Goal: Task Accomplishment & Management: Use online tool/utility

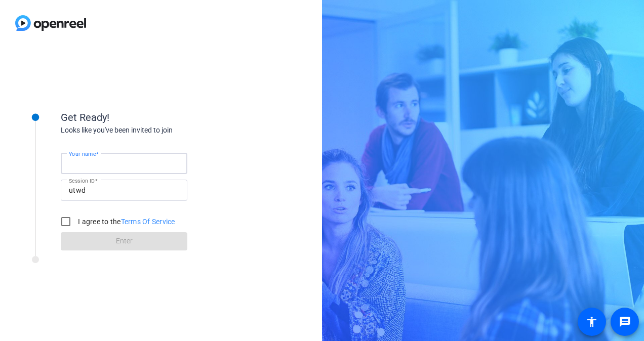
click at [116, 161] on input "Your name" at bounding box center [124, 163] width 110 height 12
click at [126, 163] on input "[PERSON_NAME] [PERSON_NAME]" at bounding box center [124, 163] width 110 height 12
type input "[PERSON_NAME]"
click at [68, 218] on input "I agree to the Terms Of Service" at bounding box center [66, 222] width 20 height 20
checkbox input "true"
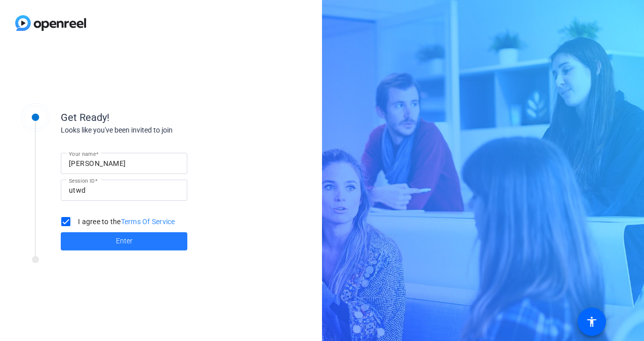
click at [131, 241] on span "Enter" at bounding box center [124, 241] width 17 height 11
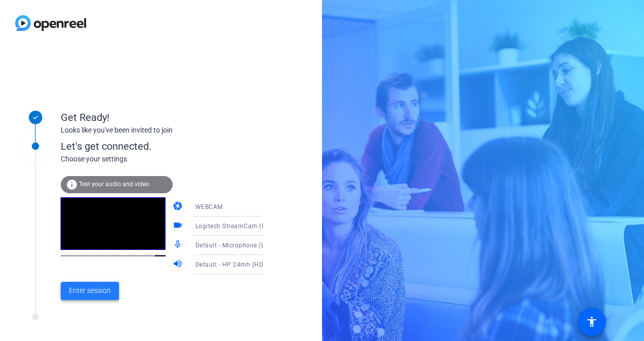
click at [99, 289] on span "Enter session" at bounding box center [90, 290] width 42 height 11
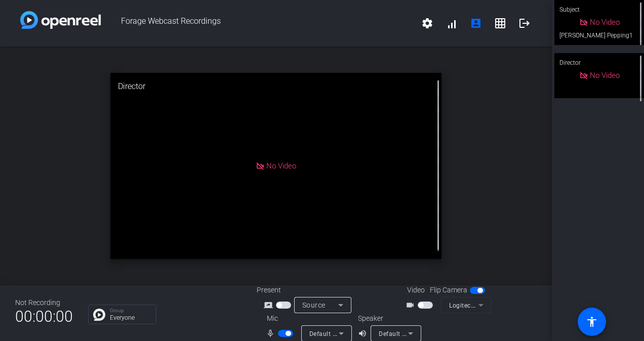
click at [423, 306] on span "button" at bounding box center [425, 305] width 15 height 7
click at [419, 306] on span "button" at bounding box center [425, 305] width 15 height 7
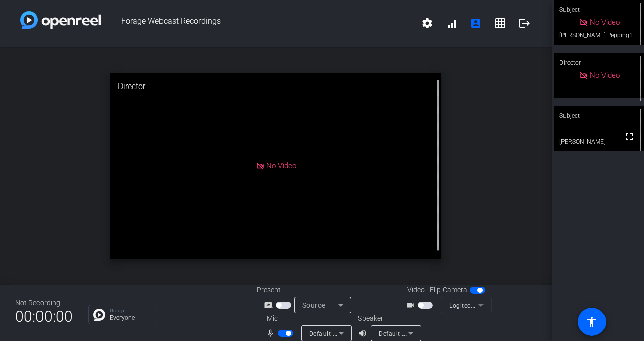
click at [280, 333] on span "button" at bounding box center [285, 333] width 15 height 7
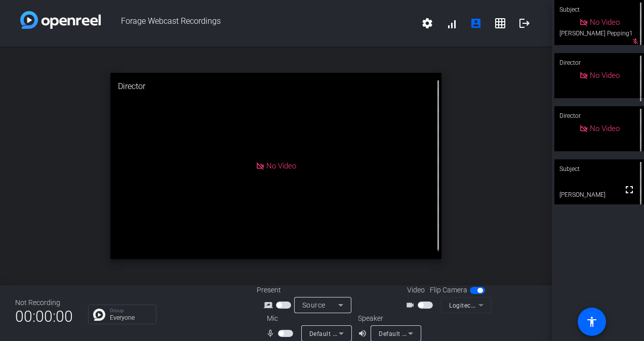
click at [282, 334] on span "button" at bounding box center [285, 333] width 15 height 7
click at [278, 332] on span "button" at bounding box center [285, 333] width 15 height 7
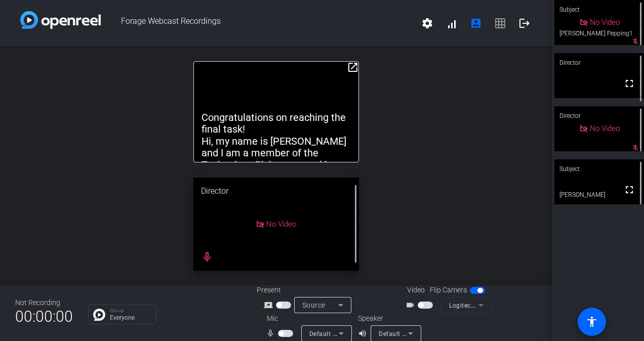
click at [283, 334] on span "button" at bounding box center [285, 333] width 15 height 7
click at [278, 335] on span "button" at bounding box center [285, 333] width 15 height 7
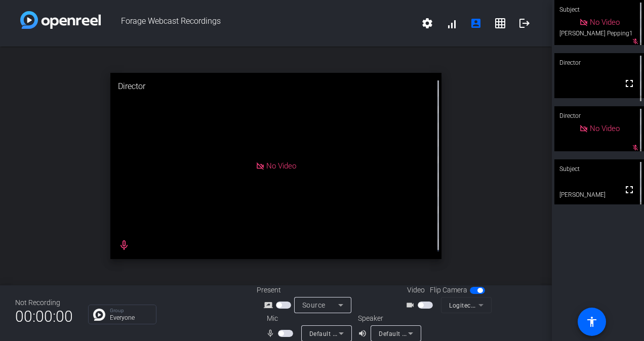
click at [281, 330] on span "button" at bounding box center [285, 333] width 15 height 7
click at [282, 334] on span "button" at bounding box center [285, 333] width 15 height 7
click at [284, 333] on span "button" at bounding box center [285, 333] width 15 height 7
